Goal: Task Accomplishment & Management: Manage account settings

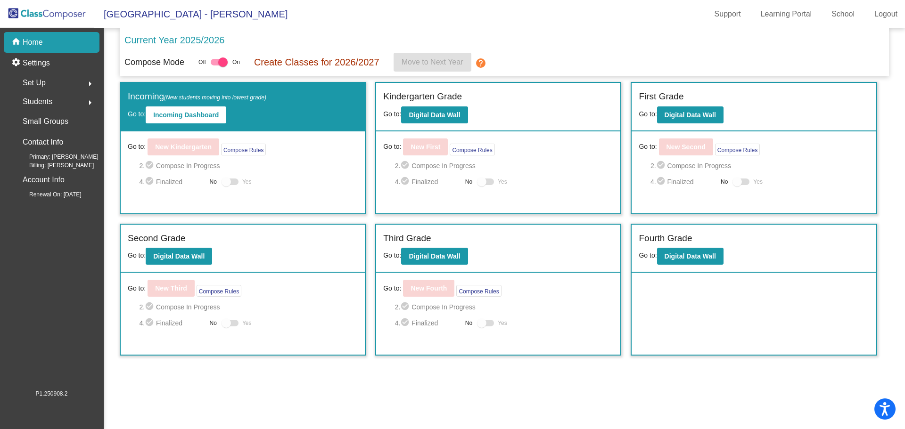
click at [41, 2] on img at bounding box center [47, 14] width 94 height 28
click at [45, 8] on img at bounding box center [47, 14] width 94 height 28
click at [55, 15] on img at bounding box center [47, 14] width 94 height 28
click at [328, 378] on mat-sidenav-content "Current Year 2025/2026 Compose Mode Off On Create Classes for 2026/2027 Move to…" at bounding box center [504, 228] width 801 height 401
click at [433, 257] on b "Digital Data Wall" at bounding box center [434, 257] width 51 height 8
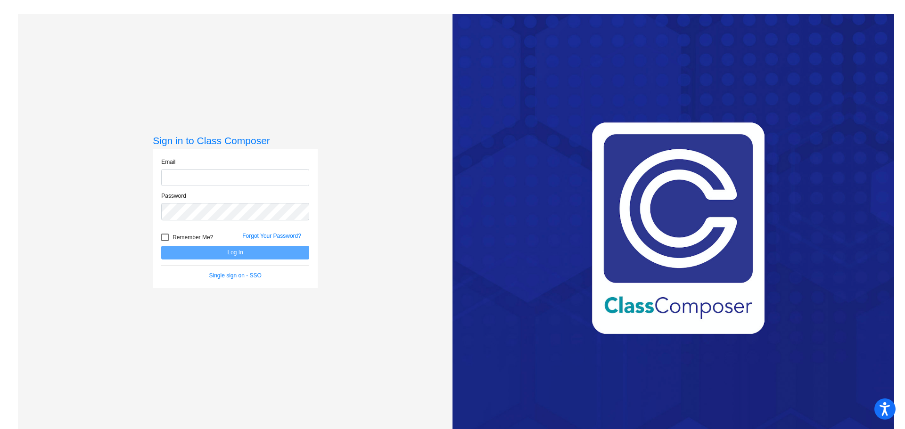
type input "lbishop@csisd.org"
click at [241, 250] on button "Log In" at bounding box center [235, 253] width 148 height 14
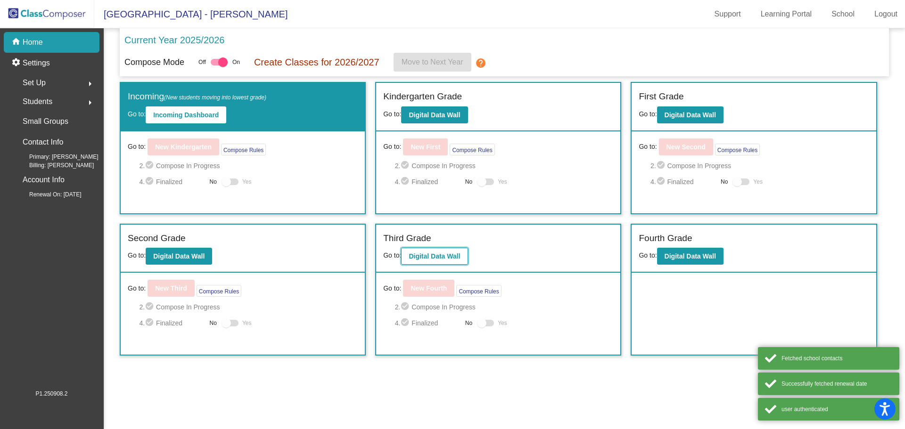
click at [433, 260] on b "Digital Data Wall" at bounding box center [434, 257] width 51 height 8
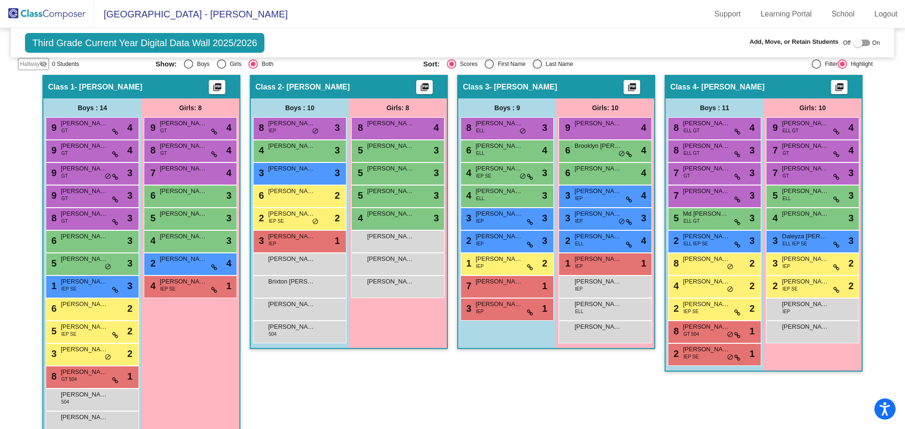
scroll to position [188, 0]
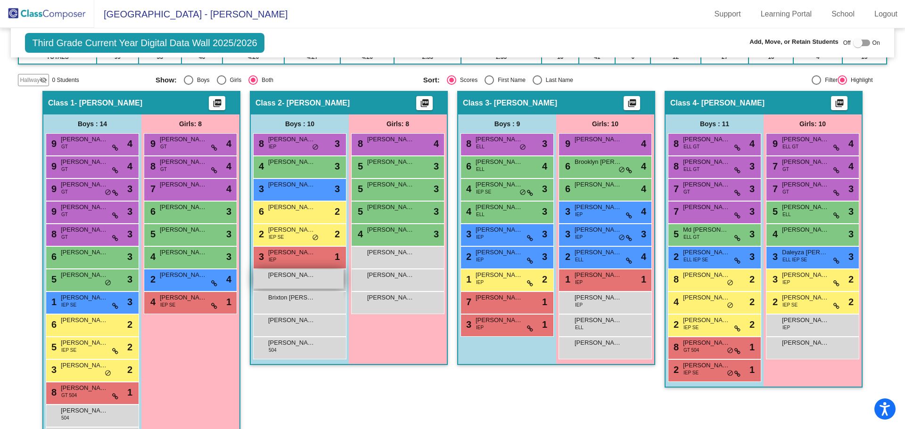
click at [317, 284] on div "Aron Pineda lock do_not_disturb_alt" at bounding box center [299, 279] width 90 height 19
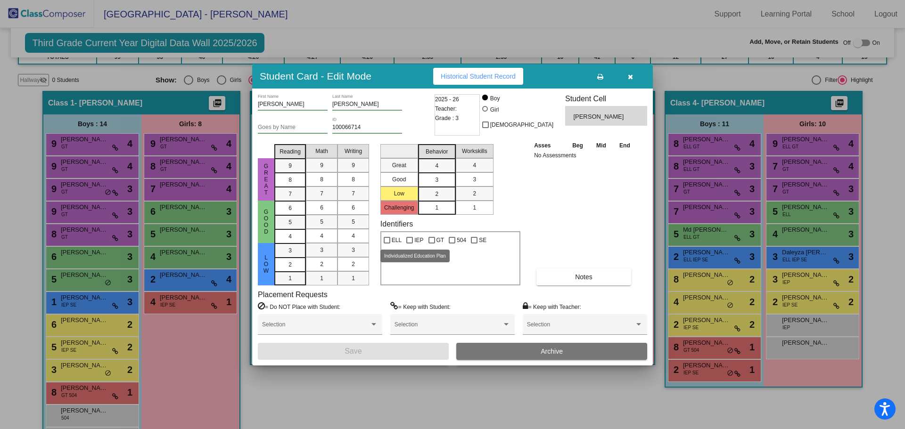
click at [411, 242] on div at bounding box center [409, 240] width 7 height 7
click at [409, 244] on input "IEP" at bounding box center [409, 244] width 0 height 0
checkbox input "true"
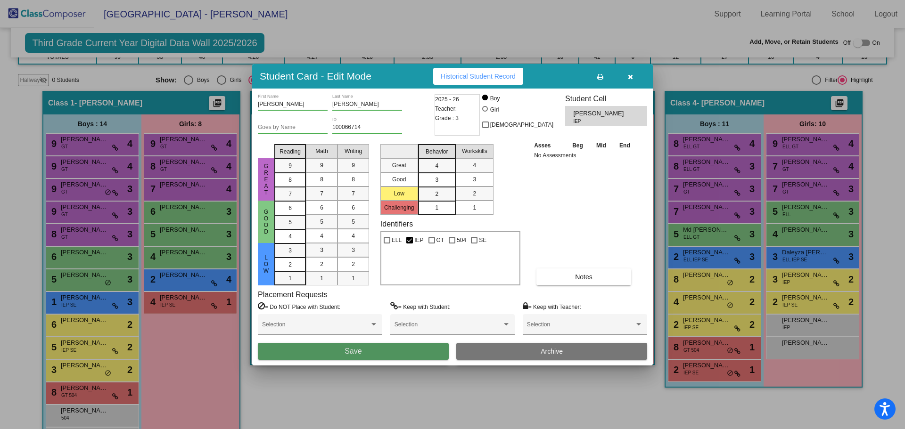
click at [396, 348] on button "Save" at bounding box center [353, 351] width 191 height 17
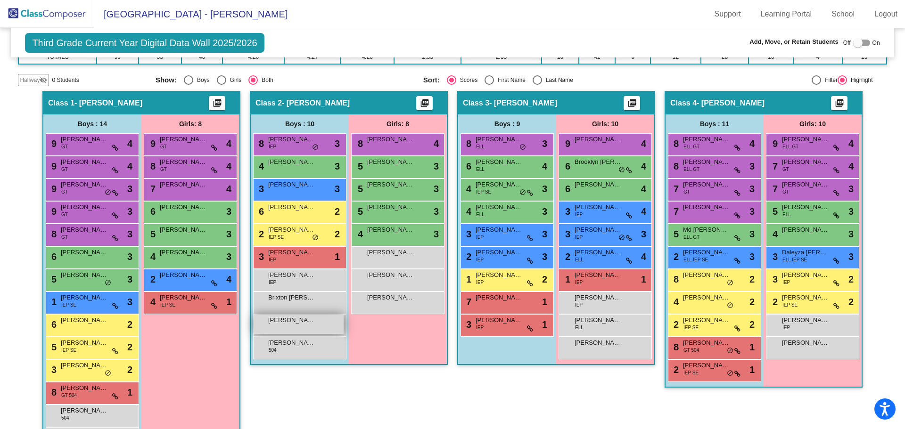
click at [311, 321] on span "Elijah Jon Helm" at bounding box center [291, 320] width 47 height 9
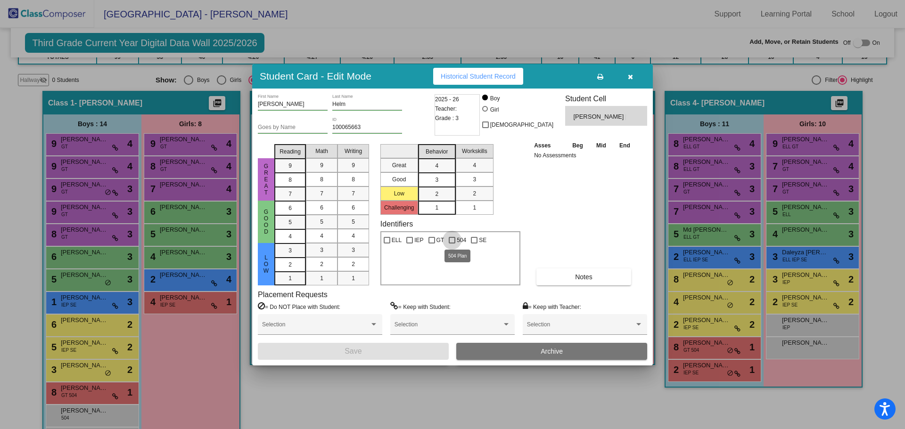
click at [450, 243] on label "504" at bounding box center [457, 240] width 17 height 11
click at [451, 244] on input "504" at bounding box center [451, 244] width 0 height 0
checkbox input "true"
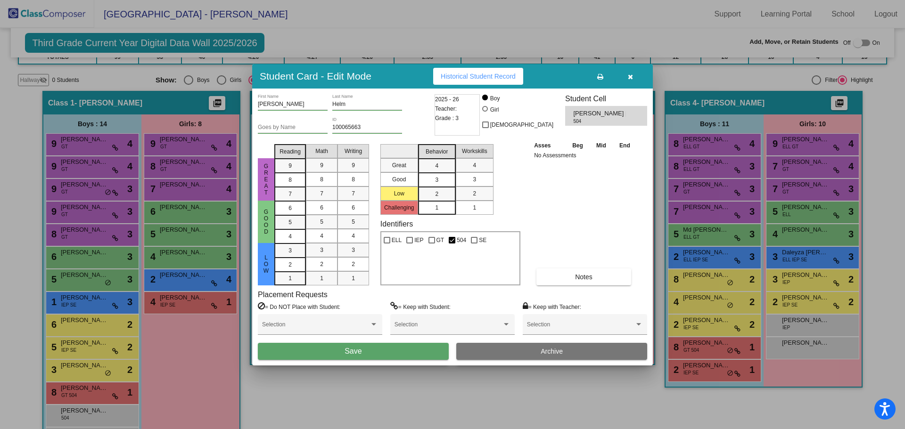
click at [379, 353] on button "Save" at bounding box center [353, 351] width 191 height 17
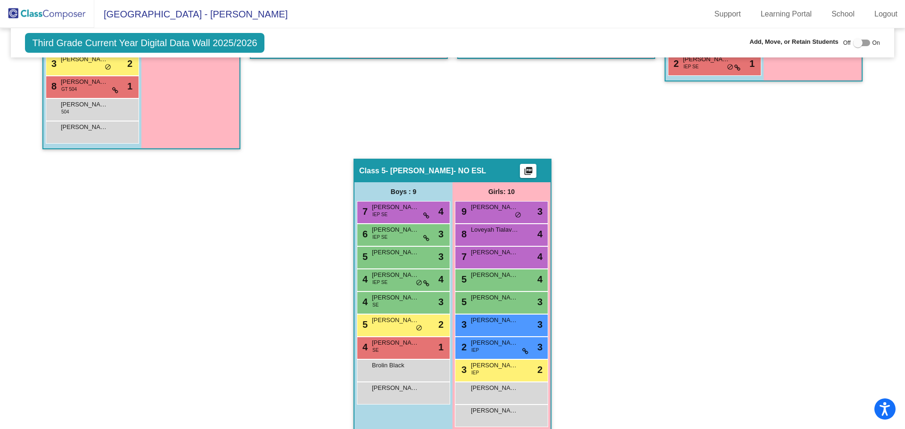
scroll to position [508, 0]
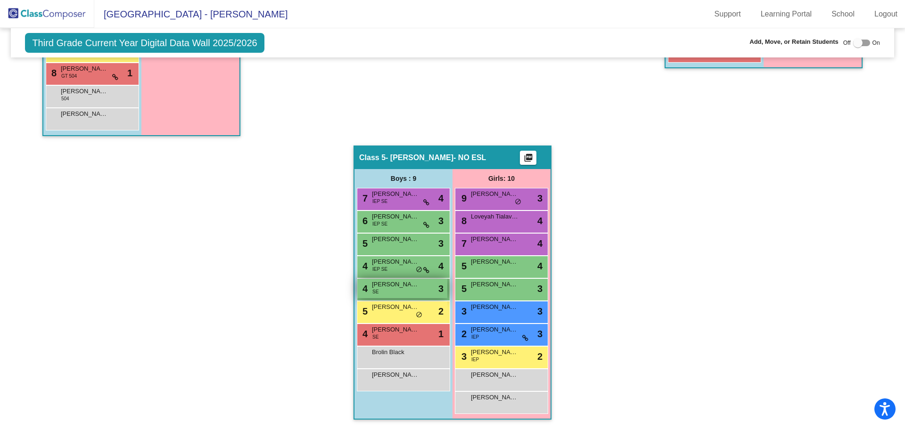
click at [388, 286] on span "Frank Joe Malinak V" at bounding box center [395, 284] width 47 height 9
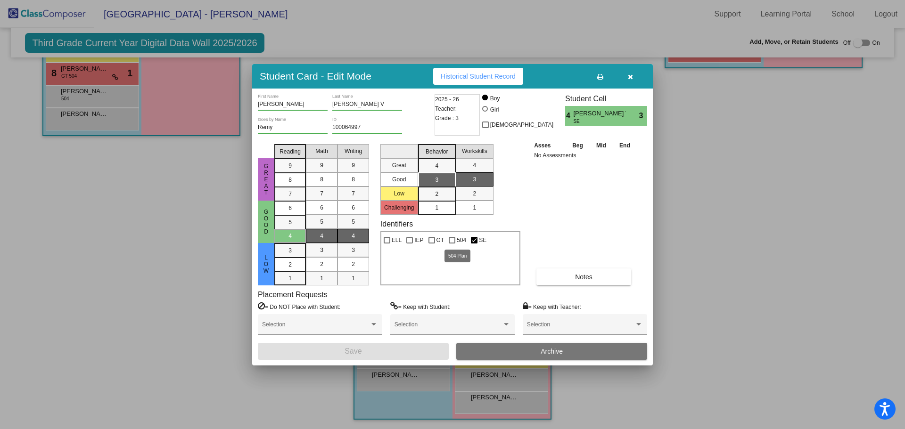
click at [450, 242] on div at bounding box center [452, 240] width 7 height 7
click at [451, 244] on input "504" at bounding box center [451, 244] width 0 height 0
checkbox input "true"
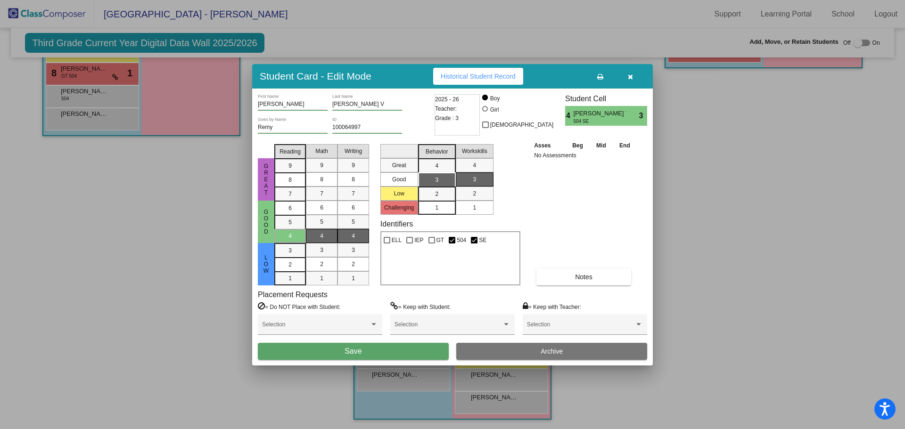
click at [367, 352] on button "Save" at bounding box center [353, 351] width 191 height 17
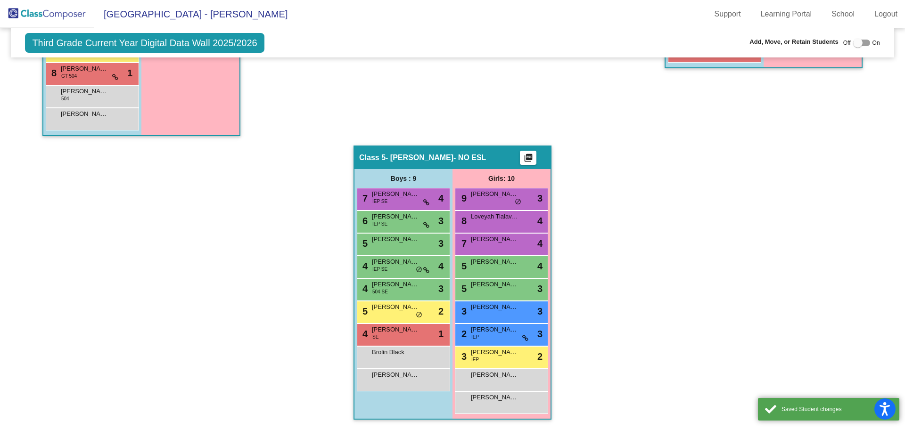
click at [68, 11] on img at bounding box center [47, 14] width 94 height 28
